Goal: Information Seeking & Learning: Learn about a topic

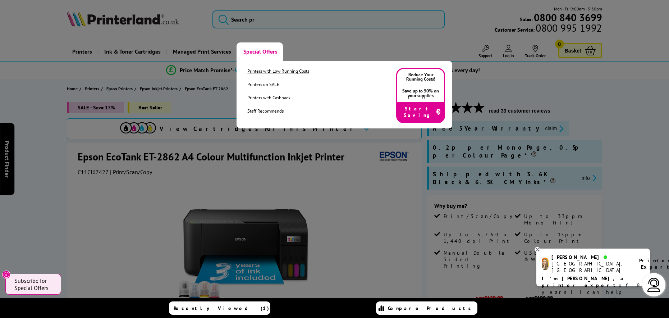
click at [253, 69] on link "Printers with Low Running Costs" at bounding box center [278, 71] width 62 height 6
click at [258, 83] on link "Printers on SALE" at bounding box center [278, 84] width 62 height 6
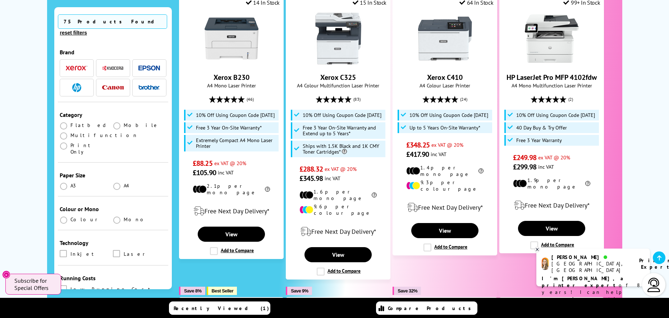
scroll to position [72, 0]
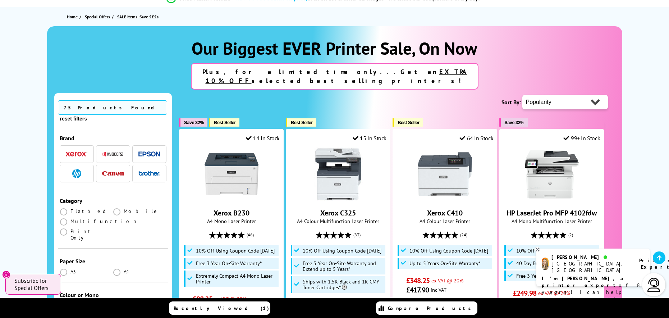
click at [145, 151] on img "button" at bounding box center [149, 153] width 22 height 5
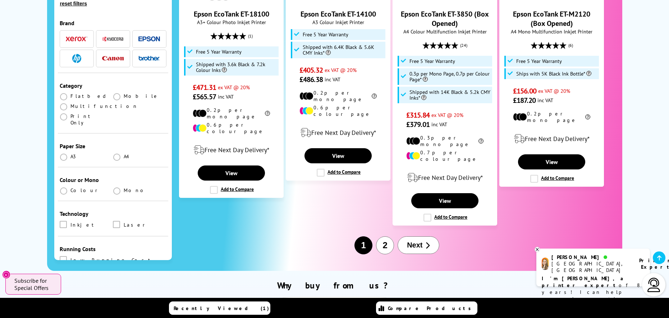
scroll to position [899, 0]
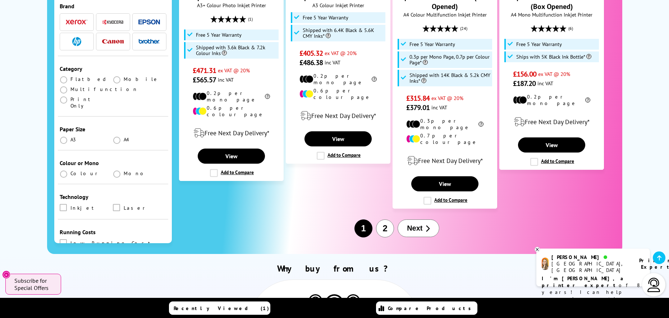
click at [417, 224] on span "Next" at bounding box center [414, 228] width 15 height 8
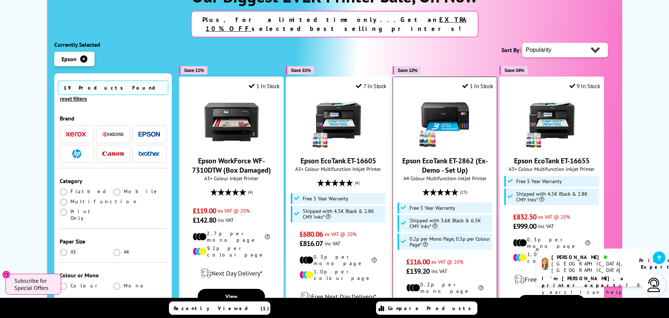
scroll to position [36, 0]
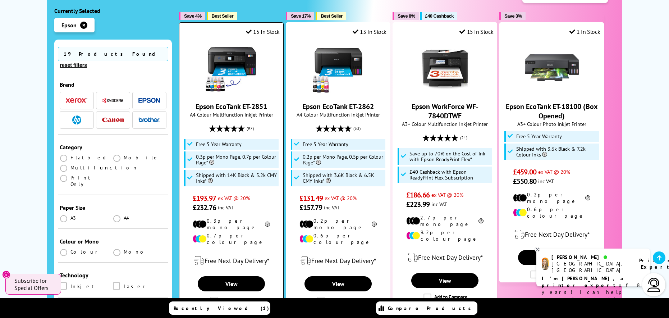
scroll to position [180, 0]
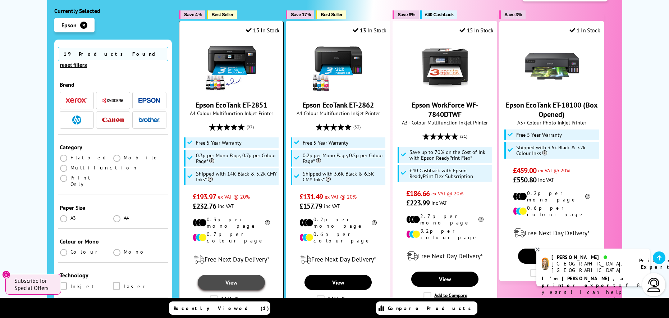
click at [224, 275] on link "View" at bounding box center [231, 282] width 67 height 15
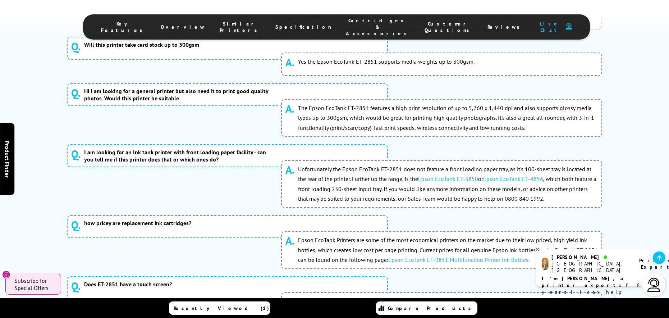
scroll to position [3968, 0]
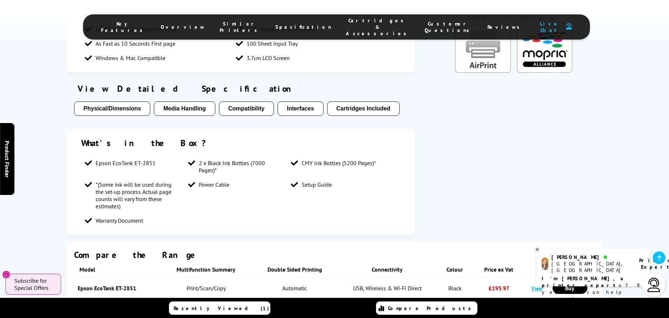
scroll to position [593, 0]
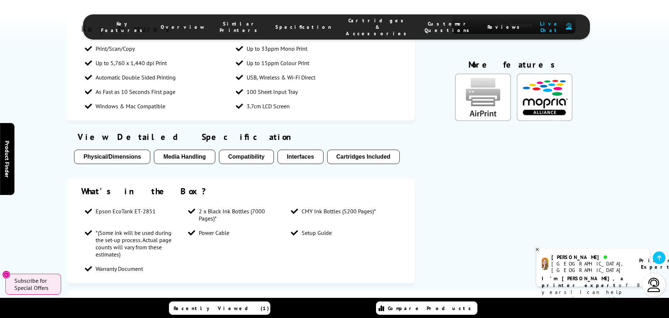
click at [133, 150] on button "Physical/Dimensions" at bounding box center [112, 157] width 76 height 14
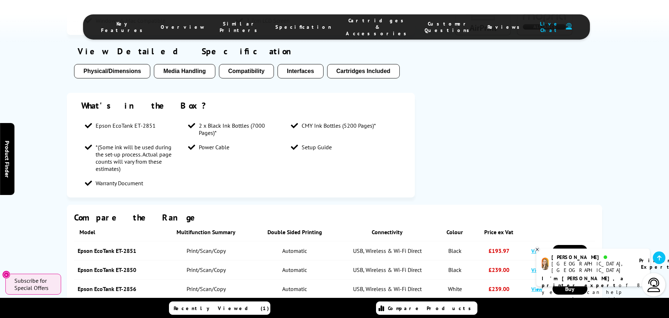
scroll to position [647, 0]
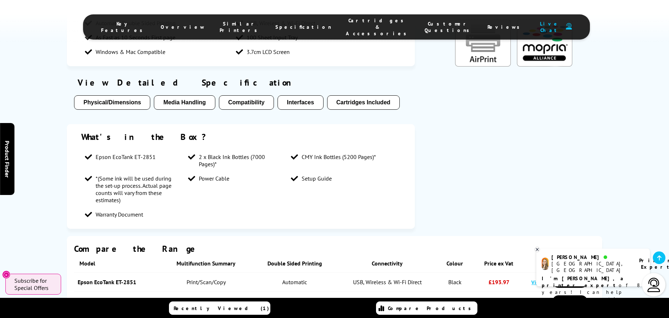
click at [96, 95] on button "Physical/Dimensions" at bounding box center [112, 102] width 76 height 14
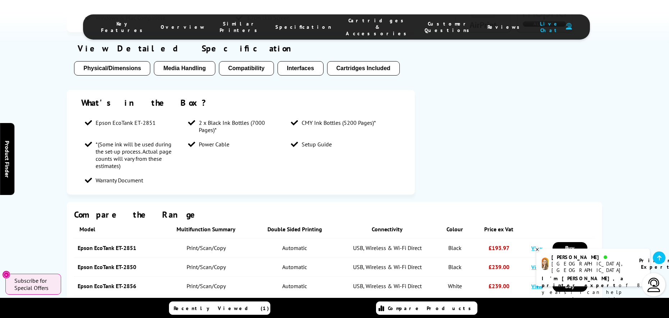
scroll to position [654, 0]
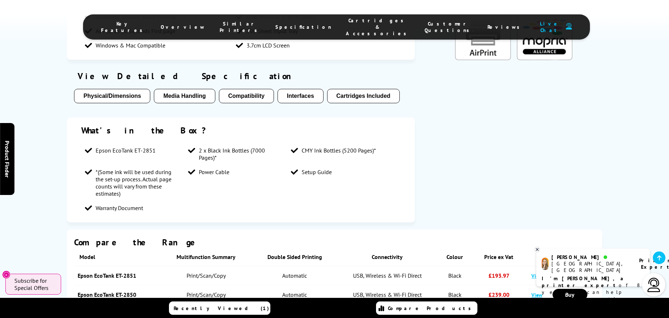
click at [360, 89] on button "Cartridges Included" at bounding box center [363, 96] width 73 height 14
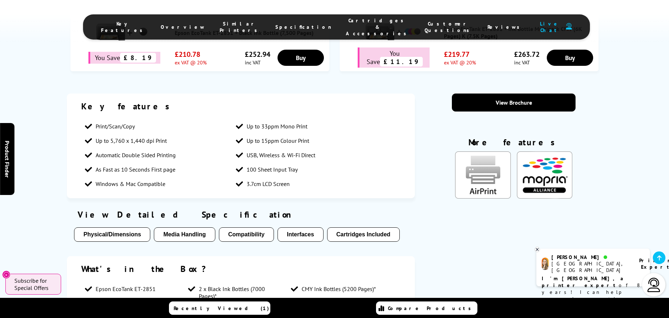
scroll to position [477, 0]
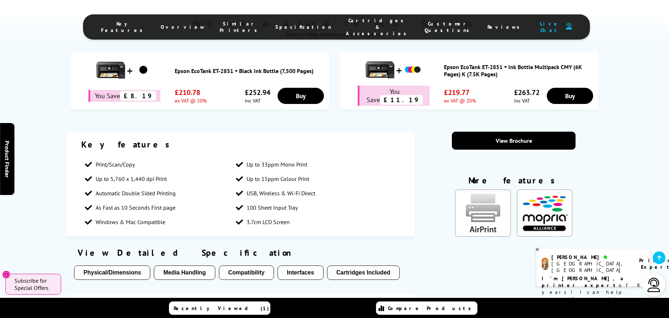
click at [99, 265] on button "Physical/Dimensions" at bounding box center [112, 272] width 76 height 14
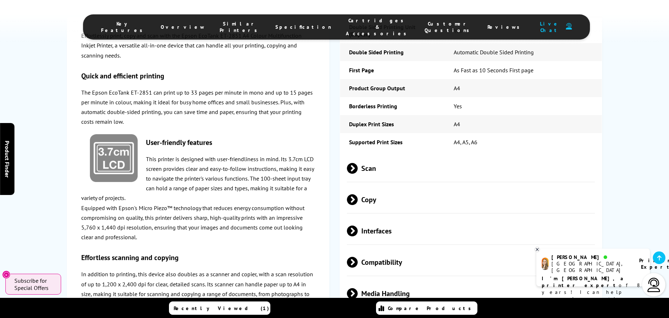
scroll to position [1085, 0]
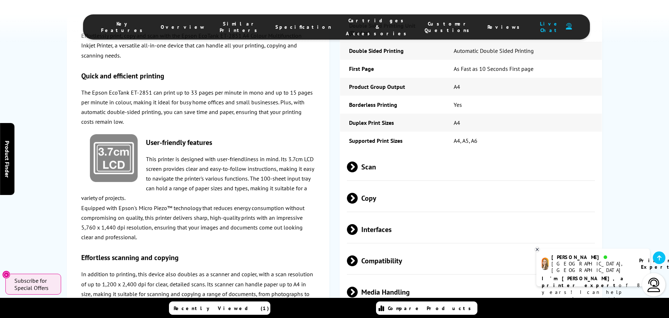
click at [358, 161] on span at bounding box center [358, 166] width 0 height 11
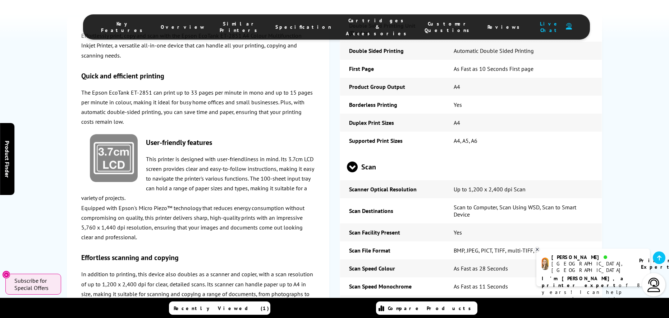
click at [352, 172] on span at bounding box center [352, 172] width 11 height 0
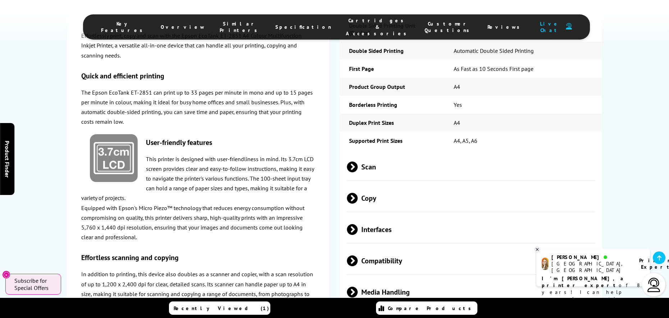
click at [358, 193] on span at bounding box center [358, 198] width 0 height 11
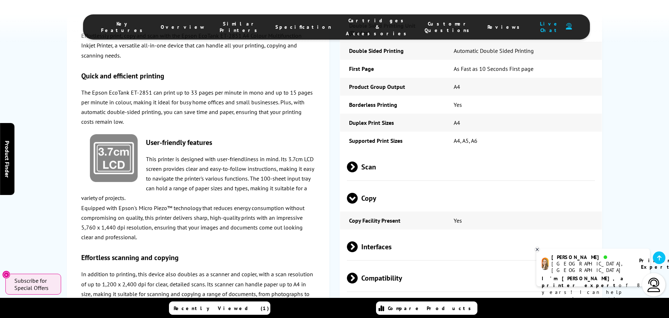
click at [352, 203] on span at bounding box center [352, 203] width 11 height 0
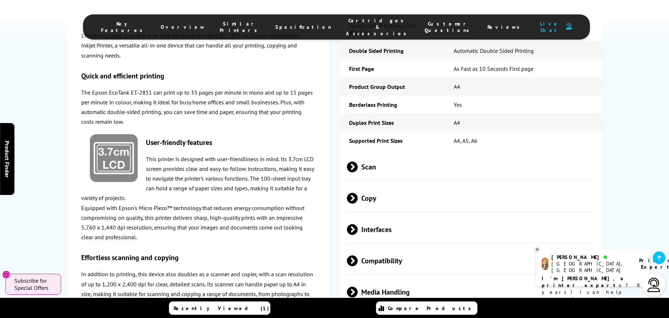
click at [358, 224] on span at bounding box center [358, 229] width 0 height 11
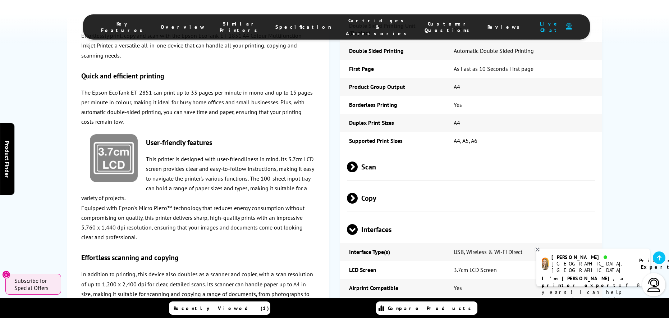
click at [352, 235] on span at bounding box center [352, 235] width 11 height 0
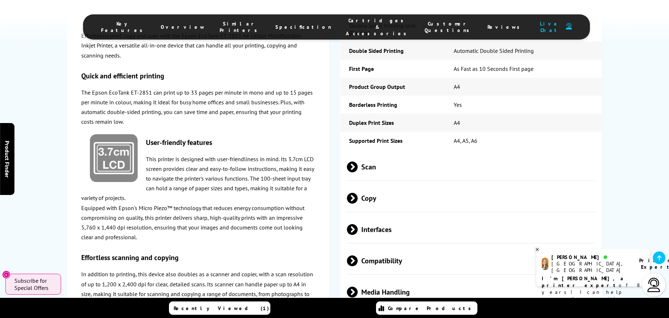
click at [358, 255] on span at bounding box center [358, 260] width 0 height 11
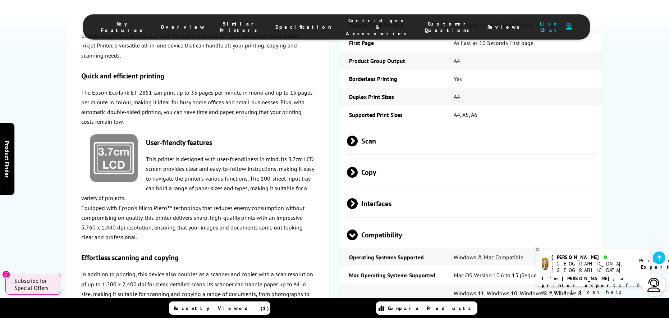
scroll to position [1157, 0]
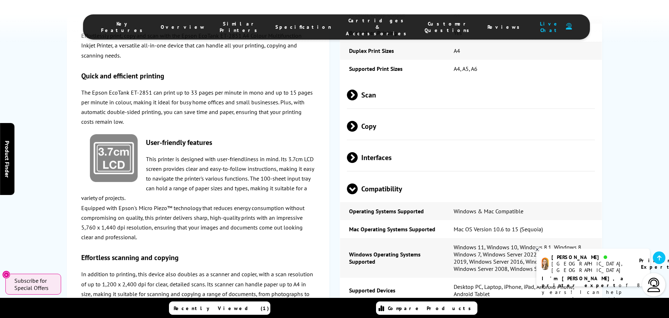
click at [353, 194] on span at bounding box center [352, 194] width 11 height 0
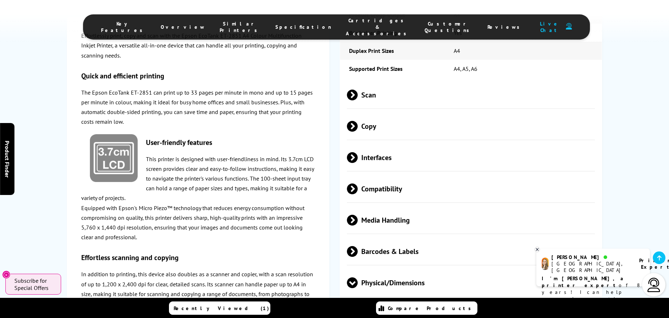
click at [358, 215] on span at bounding box center [358, 220] width 0 height 11
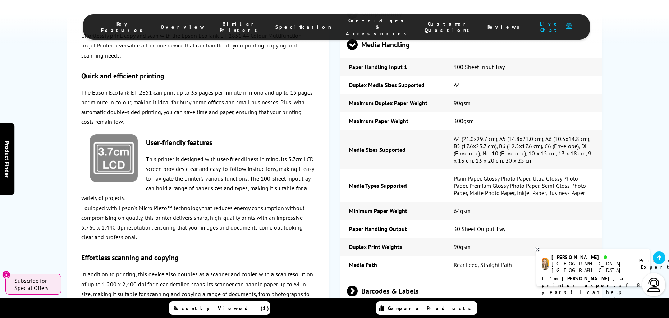
scroll to position [1337, 0]
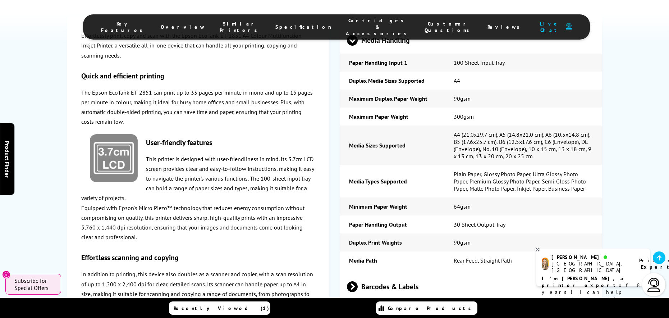
click at [358, 281] on span at bounding box center [358, 286] width 0 height 11
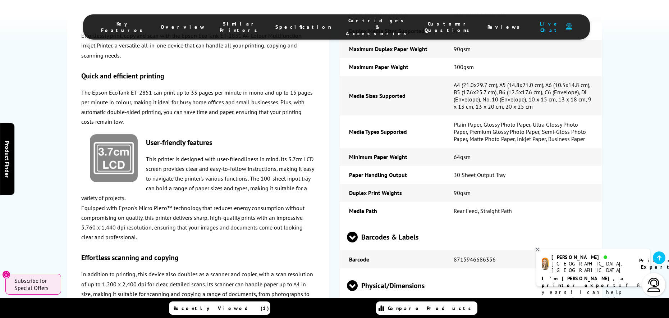
scroll to position [1444, 0]
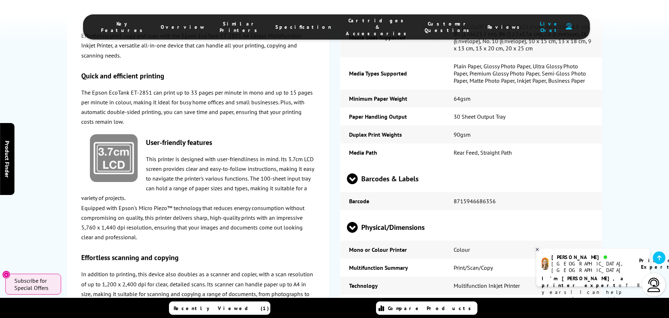
click at [353, 233] on span at bounding box center [352, 233] width 11 height 0
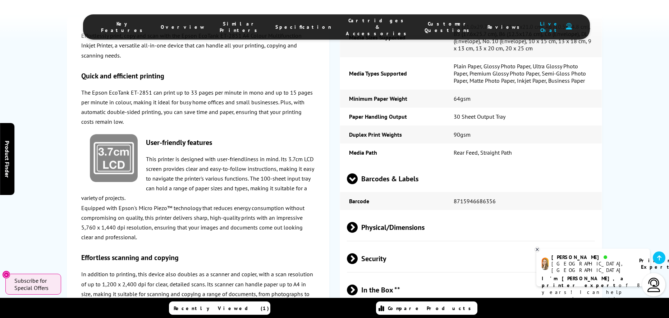
click at [358, 222] on span at bounding box center [358, 227] width 0 height 11
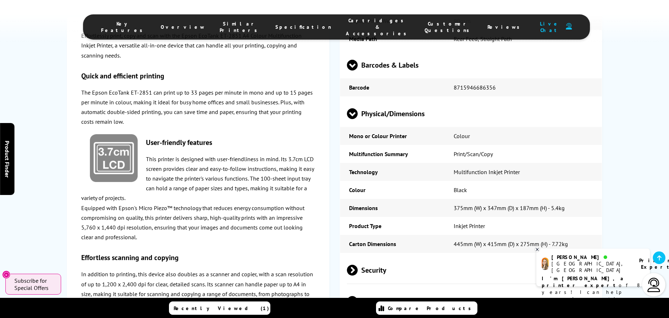
scroll to position [1588, 0]
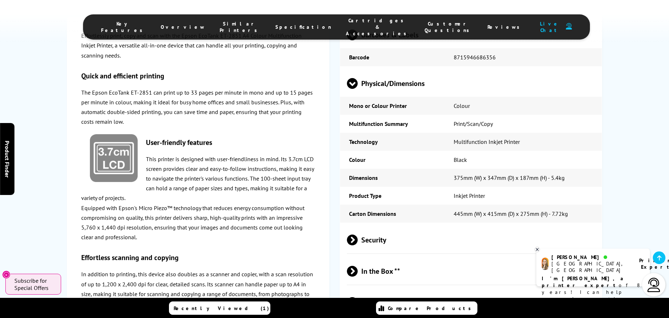
click at [358, 234] on span at bounding box center [358, 239] width 0 height 11
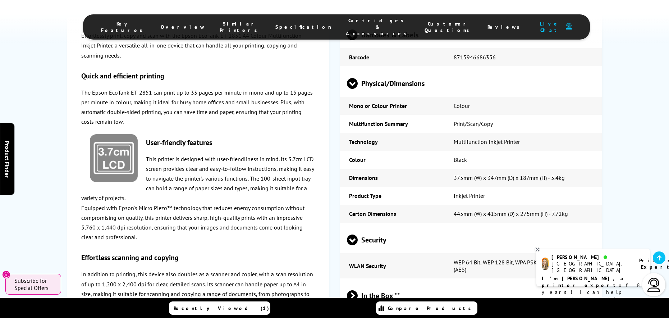
click at [358, 290] on span at bounding box center [358, 295] width 0 height 11
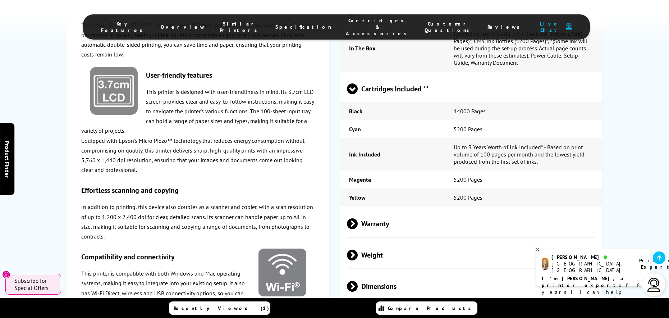
scroll to position [1876, 0]
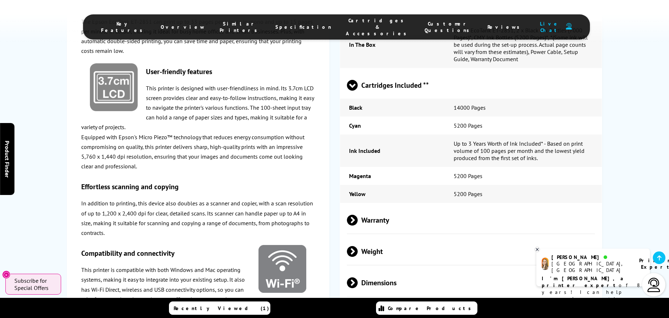
click at [358, 215] on span at bounding box center [358, 220] width 0 height 11
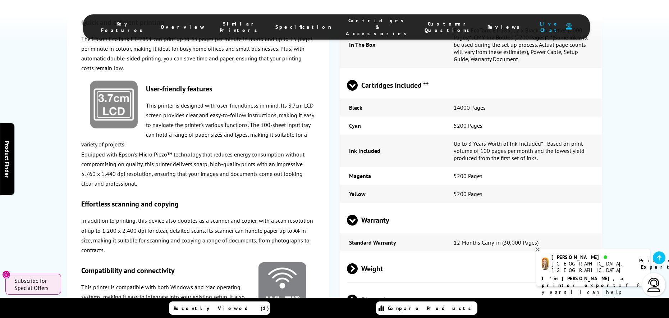
click at [353, 225] on span at bounding box center [352, 225] width 11 height 0
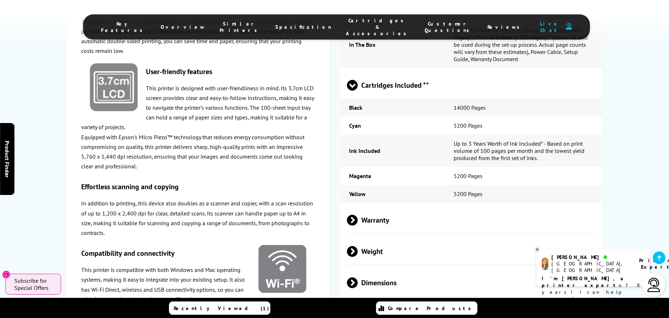
click at [358, 246] on span at bounding box center [358, 251] width 0 height 11
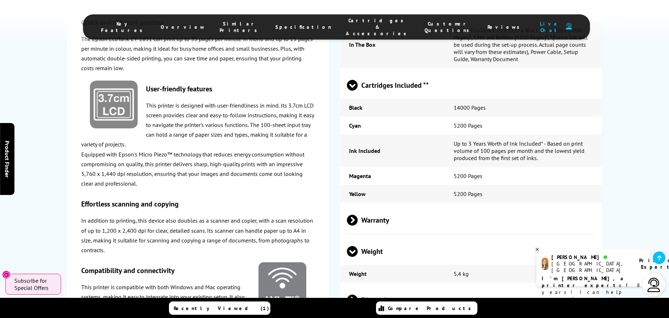
click at [353, 257] on span at bounding box center [352, 257] width 11 height 0
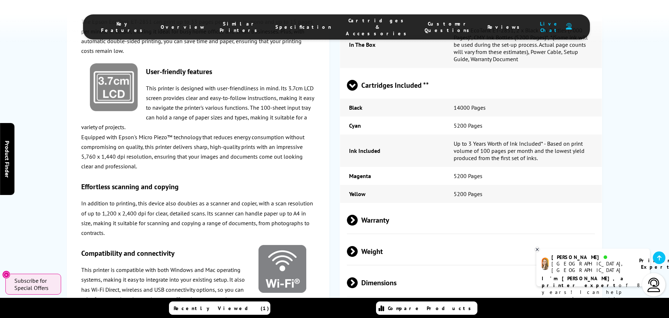
click at [358, 277] on span at bounding box center [358, 282] width 0 height 11
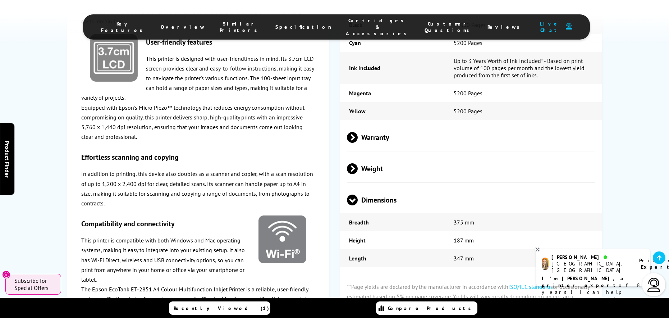
scroll to position [1948, 0]
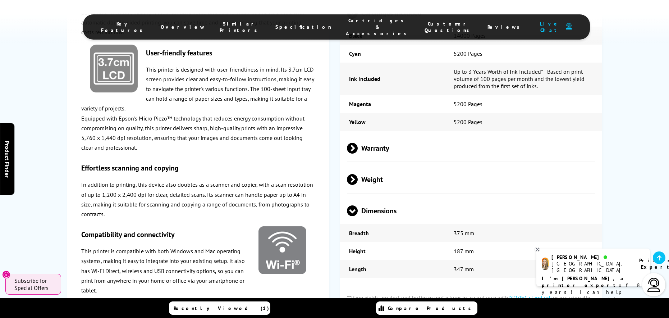
click at [353, 216] on span at bounding box center [352, 216] width 11 height 0
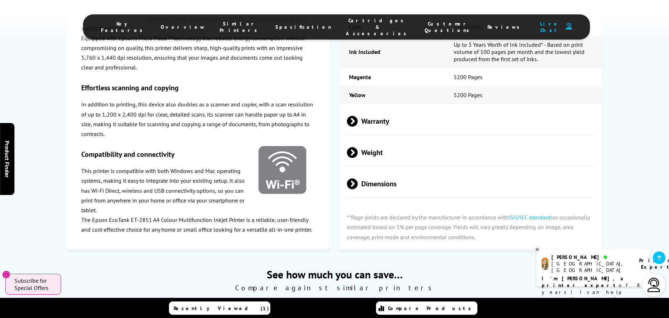
scroll to position [2056, 0]
